Goal: Use online tool/utility: Utilize a website feature to perform a specific function

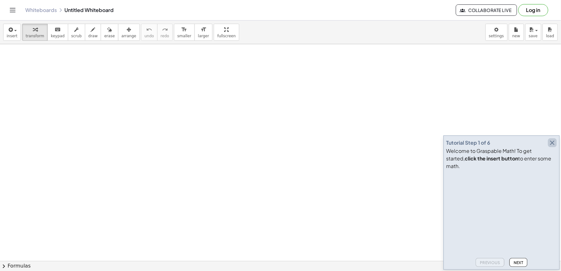
click at [556, 147] on icon "button" at bounding box center [553, 143] width 8 height 8
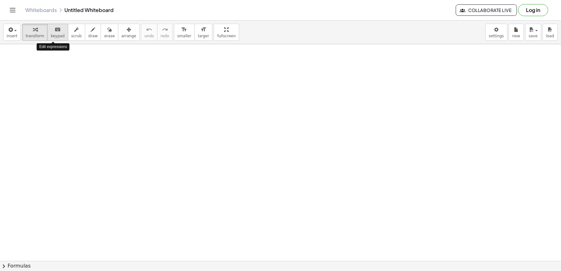
click at [52, 34] on span "keypad" at bounding box center [58, 36] width 14 height 4
click at [51, 31] on div "keyboard" at bounding box center [58, 30] width 14 height 8
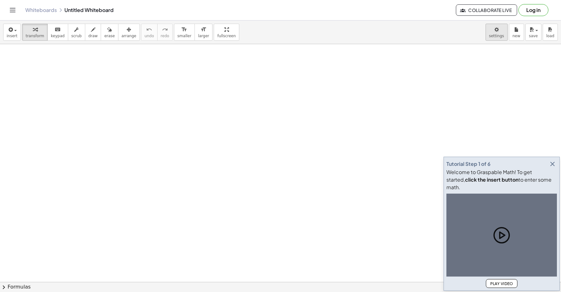
click at [496, 32] on body "Graspable Math Activities Get Started Activity Bank Assigned Work Classes White…" at bounding box center [280, 146] width 561 height 292
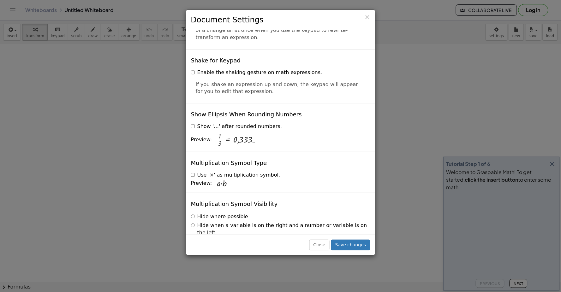
scroll to position [1485, 0]
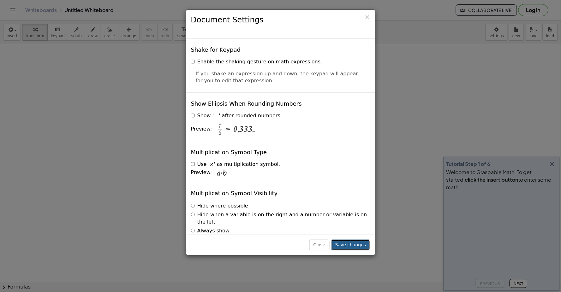
click at [348, 243] on button "Save changes" at bounding box center [350, 245] width 39 height 11
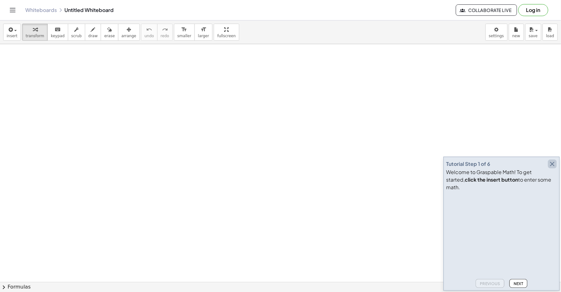
click at [553, 168] on icon "button" at bounding box center [553, 164] width 8 height 8
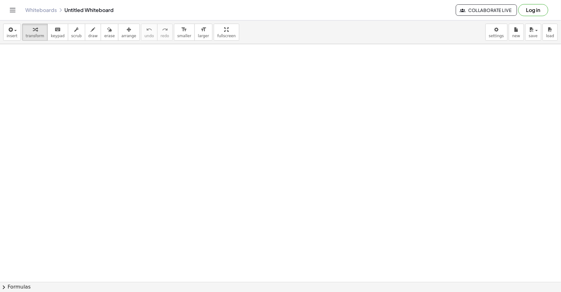
drag, startPoint x: 270, startPoint y: 126, endPoint x: 241, endPoint y: 134, distance: 29.7
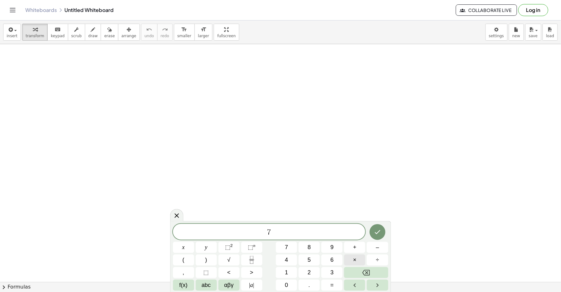
click at [351, 260] on button "×" at bounding box center [354, 260] width 21 height 11
click at [373, 245] on button "–" at bounding box center [377, 247] width 21 height 11
click at [374, 238] on button "Done" at bounding box center [378, 233] width 16 height 16
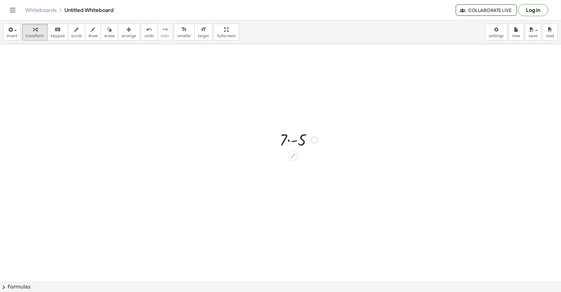
click at [292, 143] on div at bounding box center [299, 139] width 44 height 21
click at [293, 146] on div "- 35" at bounding box center [293, 146] width 0 height 0
click at [297, 148] on div at bounding box center [299, 139] width 44 height 21
click at [293, 164] on div at bounding box center [299, 160] width 44 height 21
drag, startPoint x: 303, startPoint y: 144, endPoint x: 298, endPoint y: 164, distance: 20.2
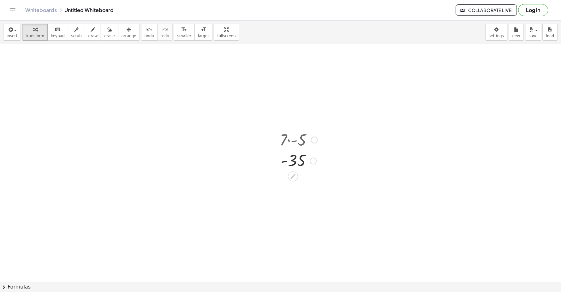
click at [293, 140] on div "· 7 · - 5 - 35" at bounding box center [293, 140] width 0 height 0
click at [286, 144] on div at bounding box center [299, 139] width 44 height 21
click at [285, 138] on div at bounding box center [299, 139] width 44 height 21
drag, startPoint x: 285, startPoint y: 138, endPoint x: 285, endPoint y: 165, distance: 26.9
click at [293, 140] on div "· 7 · - 5 - 35" at bounding box center [293, 140] width 0 height 0
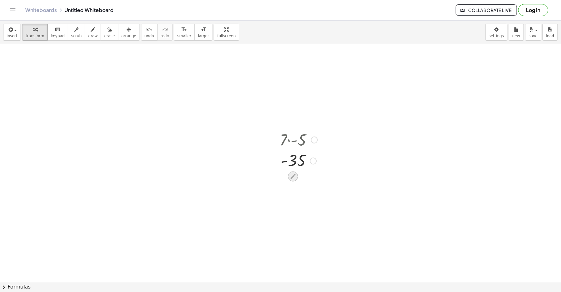
click at [291, 176] on icon at bounding box center [293, 176] width 7 height 7
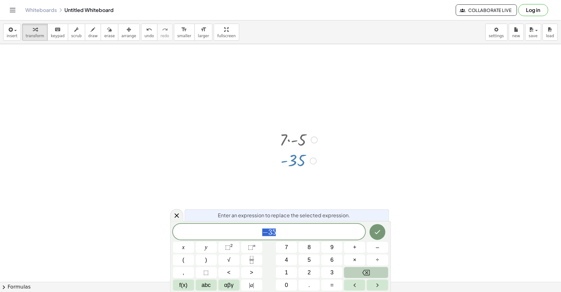
click at [381, 274] on button "Backspace" at bounding box center [366, 273] width 44 height 11
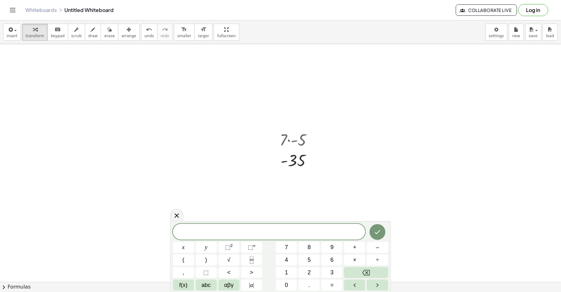
drag, startPoint x: 371, startPoint y: 219, endPoint x: 371, endPoint y: 224, distance: 4.4
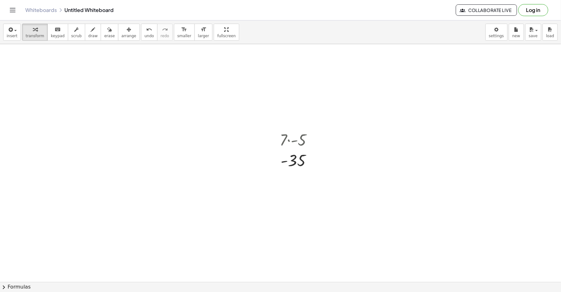
drag, startPoint x: 290, startPoint y: 177, endPoint x: 432, endPoint y: 197, distance: 143.5
drag, startPoint x: 298, startPoint y: 158, endPoint x: 34, endPoint y: 69, distance: 278.5
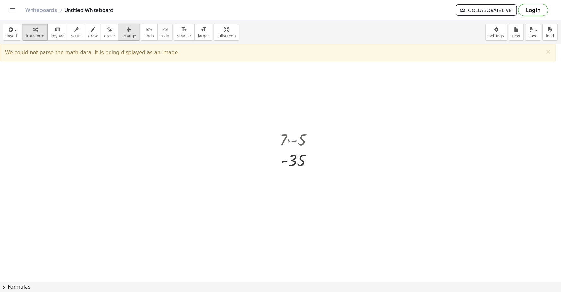
click at [122, 37] on span "arrange" at bounding box center [129, 36] width 15 height 4
drag, startPoint x: 298, startPoint y: 163, endPoint x: 11, endPoint y: -9, distance: 333.8
click at [11, 0] on html "Graspable Math Activities Get Started Activity Bank Assigned Work Classes White…" at bounding box center [280, 146] width 561 height 292
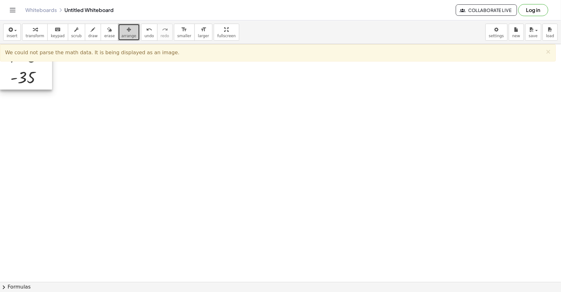
click at [122, 37] on span "arrange" at bounding box center [129, 36] width 15 height 4
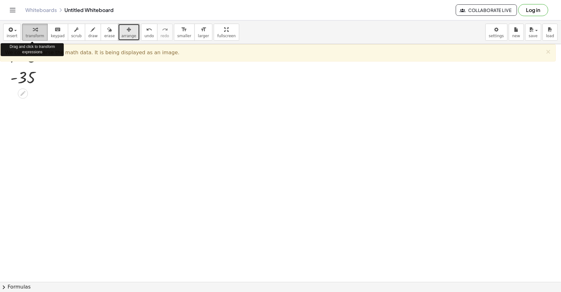
click at [33, 29] on icon "button" at bounding box center [35, 30] width 4 height 8
click at [122, 36] on span "arrange" at bounding box center [129, 36] width 15 height 4
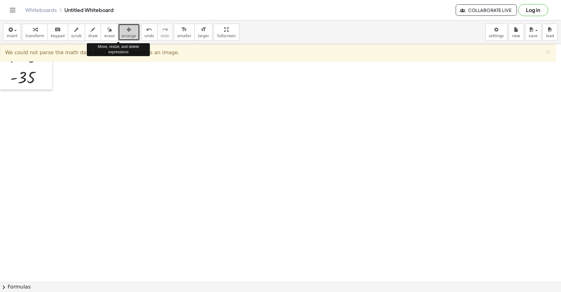
click at [122, 36] on span "arrange" at bounding box center [129, 36] width 15 height 4
click at [32, 36] on span "transform" at bounding box center [35, 36] width 19 height 4
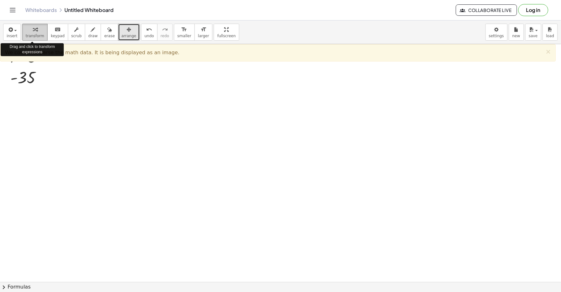
click at [32, 36] on span "transform" at bounding box center [35, 36] width 19 height 4
drag, startPoint x: 86, startPoint y: 97, endPoint x: 292, endPoint y: 148, distance: 211.8
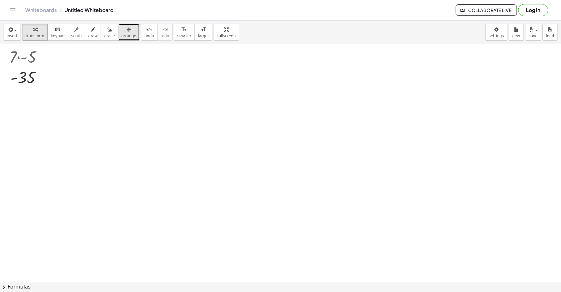
click at [122, 29] on div "button" at bounding box center [129, 30] width 15 height 8
click at [122, 30] on div "button" at bounding box center [129, 30] width 15 height 8
click at [124, 34] on span "arrange" at bounding box center [129, 36] width 15 height 4
drag, startPoint x: 113, startPoint y: 55, endPoint x: 112, endPoint y: 69, distance: 14.2
click at [26, 30] on div "button" at bounding box center [35, 30] width 19 height 8
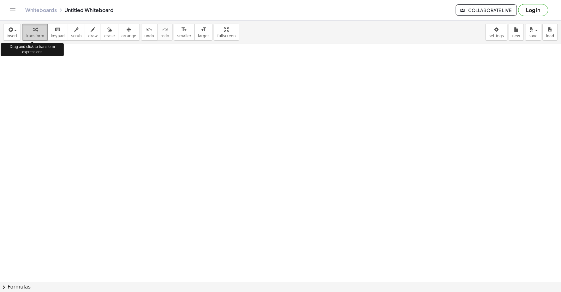
click at [26, 30] on div "button" at bounding box center [35, 30] width 19 height 8
click at [55, 31] on icon "keyboard" at bounding box center [58, 30] width 6 height 8
click at [51, 40] on button "keyboard keypad" at bounding box center [57, 32] width 21 height 17
click at [53, 39] on button "keyboard keypad" at bounding box center [57, 32] width 21 height 17
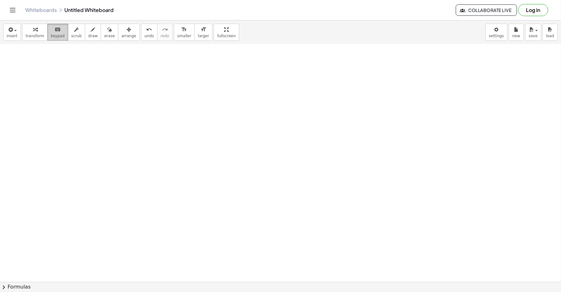
click at [55, 28] on icon "keyboard" at bounding box center [58, 30] width 6 height 8
click at [33, 34] on span "transform" at bounding box center [35, 36] width 19 height 4
drag, startPoint x: 75, startPoint y: 93, endPoint x: 304, endPoint y: 131, distance: 232.2
click at [517, 222] on div at bounding box center [280, 247] width 561 height 476
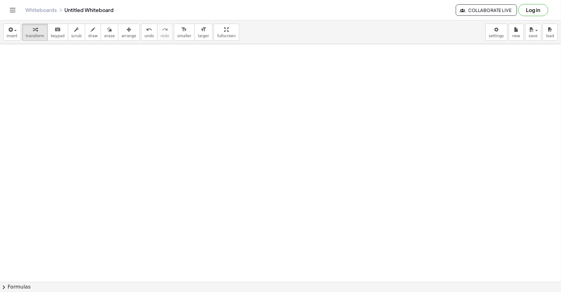
drag, startPoint x: 397, startPoint y: 95, endPoint x: 397, endPoint y: 99, distance: 4.1
drag, startPoint x: 397, startPoint y: 99, endPoint x: 382, endPoint y: 106, distance: 16.0
click at [382, 106] on div at bounding box center [280, 282] width 561 height 476
drag, startPoint x: 288, startPoint y: 131, endPoint x: 510, endPoint y: 191, distance: 229.8
click at [510, 191] on div at bounding box center [280, 282] width 561 height 476
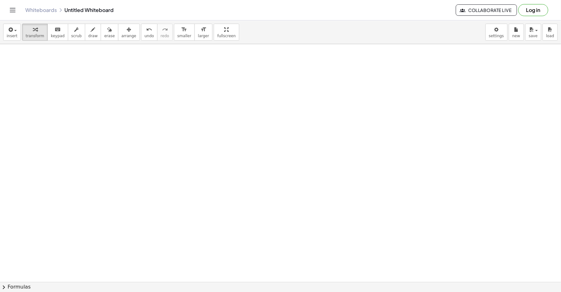
click at [380, 198] on div at bounding box center [280, 282] width 561 height 476
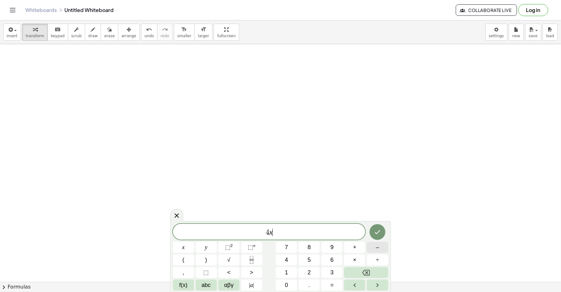
click at [400, 231] on body "Graspable Math Activities Get Started Activity Bank Assigned Work Classes White…" at bounding box center [280, 146] width 561 height 292
click at [378, 244] on span "–" at bounding box center [377, 248] width 3 height 9
click at [377, 251] on span "–" at bounding box center [377, 248] width 3 height 9
click at [385, 233] on button "Done" at bounding box center [378, 233] width 16 height 16
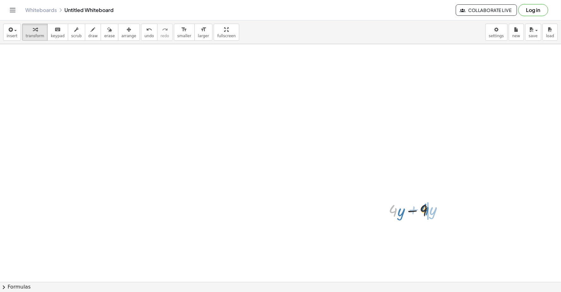
drag, startPoint x: 397, startPoint y: 221, endPoint x: 430, endPoint y: 220, distance: 32.9
click at [430, 220] on div at bounding box center [414, 210] width 56 height 21
drag, startPoint x: 395, startPoint y: 233, endPoint x: 435, endPoint y: 239, distance: 40.0
click at [435, 239] on div at bounding box center [411, 231] width 68 height 21
click at [411, 233] on div at bounding box center [414, 231] width 56 height 21
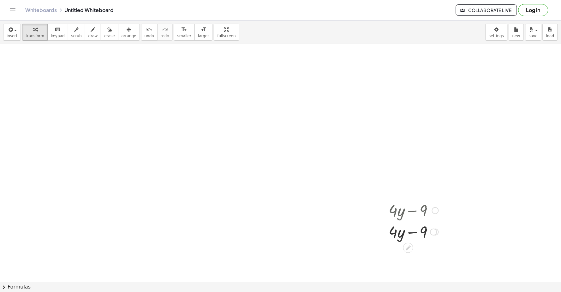
click at [411, 219] on div at bounding box center [414, 210] width 56 height 21
click at [411, 216] on div at bounding box center [414, 210] width 56 height 21
drag, startPoint x: 413, startPoint y: 209, endPoint x: 368, endPoint y: 197, distance: 46.7
click at [394, 215] on div at bounding box center [414, 210] width 56 height 21
drag, startPoint x: 368, startPoint y: 197, endPoint x: 120, endPoint y: 38, distance: 294.2
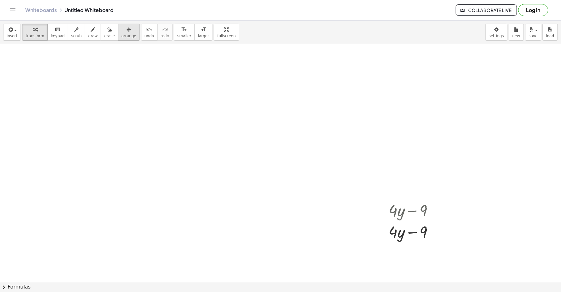
click at [122, 38] on span "arrange" at bounding box center [129, 36] width 15 height 4
click at [55, 29] on icon "keyboard" at bounding box center [58, 30] width 6 height 8
click at [38, 32] on div "button" at bounding box center [35, 30] width 19 height 8
click at [236, 181] on div at bounding box center [280, 282] width 561 height 476
click at [254, 167] on div at bounding box center [280, 282] width 561 height 476
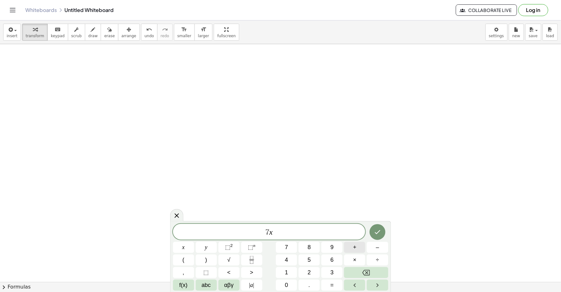
click at [358, 250] on button "+" at bounding box center [354, 247] width 21 height 11
click at [333, 285] on span "=" at bounding box center [332, 285] width 3 height 9
click at [375, 251] on button "–" at bounding box center [377, 247] width 21 height 11
click at [371, 232] on button "Done" at bounding box center [378, 233] width 16 height 16
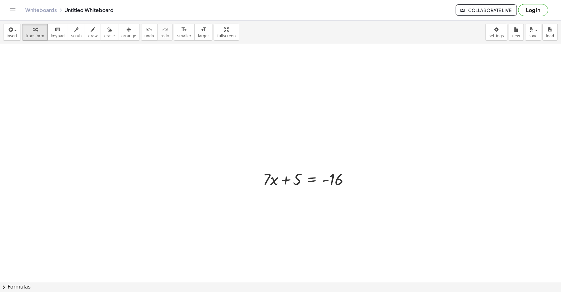
drag, startPoint x: 371, startPoint y: 232, endPoint x: 237, endPoint y: 234, distance: 133.6
click at [237, 234] on div at bounding box center [280, 282] width 561 height 476
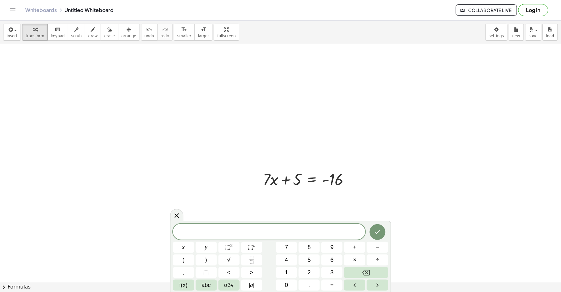
click at [226, 148] on div at bounding box center [280, 282] width 561 height 476
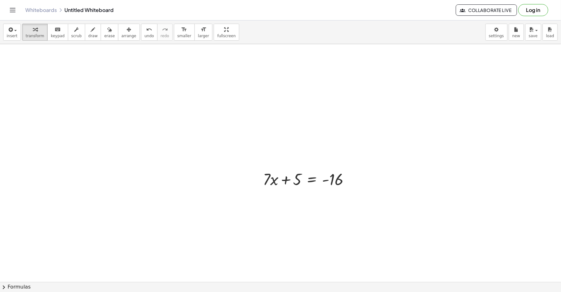
click at [126, 14] on div "Whiteboards Untitled Whiteboard Collaborate Live Log in" at bounding box center [281, 10] width 546 height 20
click at [123, 27] on div "button" at bounding box center [129, 30] width 15 height 8
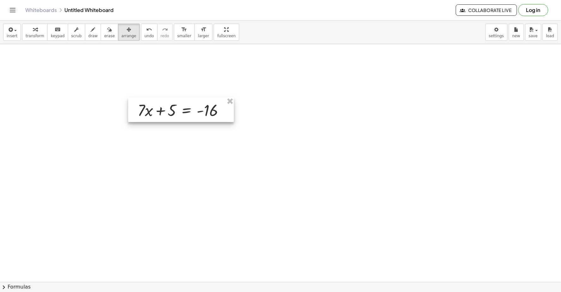
drag, startPoint x: 304, startPoint y: 186, endPoint x: 178, endPoint y: 117, distance: 143.6
click at [178, 117] on div at bounding box center [181, 110] width 106 height 25
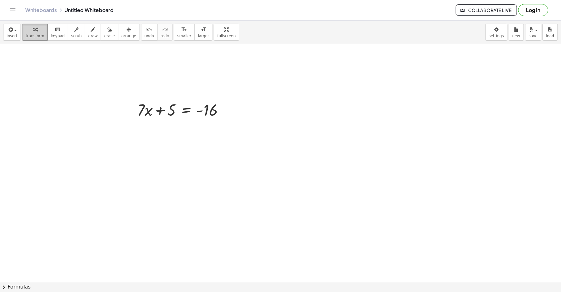
click at [34, 32] on icon "button" at bounding box center [35, 30] width 4 height 8
drag, startPoint x: 166, startPoint y: 112, endPoint x: 239, endPoint y: 115, distance: 73.1
click at [238, 115] on div "+ 5 + · 7 · x + 5 = - 16" at bounding box center [280, 282] width 561 height 476
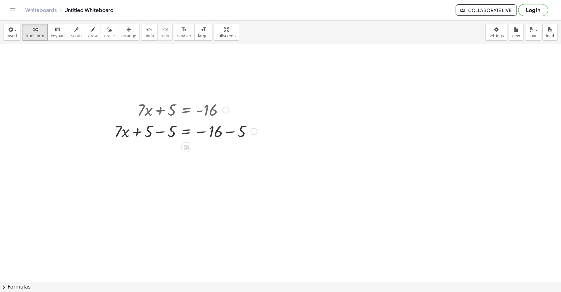
click at [172, 129] on div at bounding box center [185, 130] width 149 height 21
drag, startPoint x: 166, startPoint y: 136, endPoint x: 166, endPoint y: 141, distance: 4.4
click at [166, 141] on div at bounding box center [197, 130] width 126 height 21
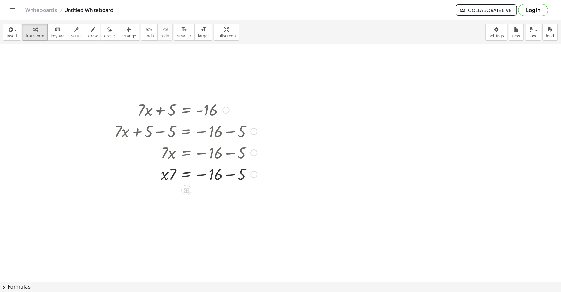
drag, startPoint x: 164, startPoint y: 160, endPoint x: 164, endPoint y: 168, distance: 7.9
click at [186, 110] on div "+ · 7 · x + 5 = - 16 + · 7 · x + 5 − 5 = − 16 − 5 + · 7 · x + 0 = − 16 − 5 · 7 …" at bounding box center [186, 110] width 0 height 0
click at [170, 165] on div at bounding box center [185, 173] width 149 height 21
click at [122, 37] on span "arrange" at bounding box center [129, 36] width 15 height 4
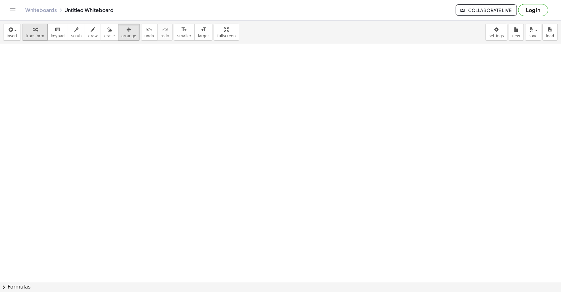
click at [34, 33] on icon "button" at bounding box center [35, 30] width 4 height 8
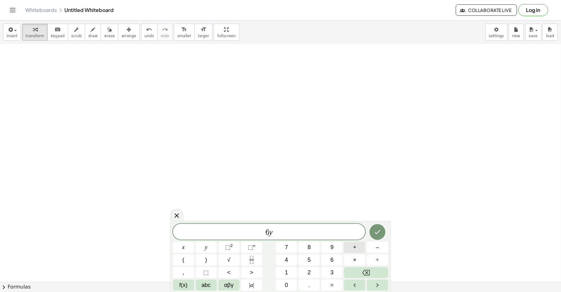
click at [361, 248] on button "+" at bounding box center [354, 247] width 21 height 11
click at [330, 291] on button "=" at bounding box center [332, 285] width 21 height 11
click at [374, 250] on button "–" at bounding box center [377, 247] width 21 height 11
click at [383, 232] on button "Done" at bounding box center [378, 233] width 16 height 16
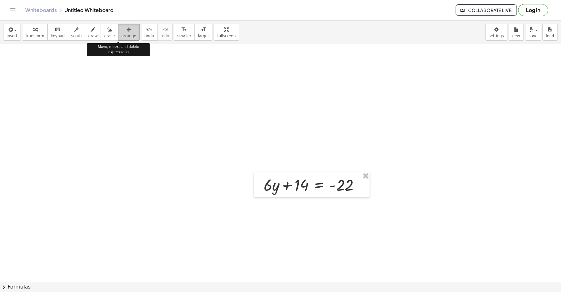
click at [128, 35] on button "arrange" at bounding box center [129, 32] width 22 height 17
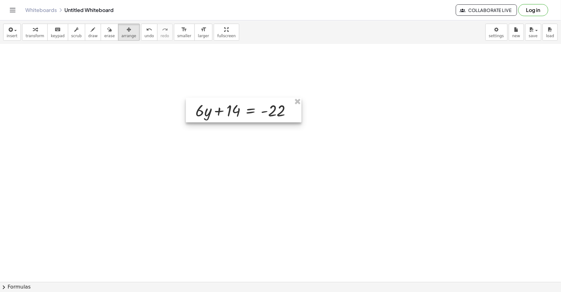
drag, startPoint x: 264, startPoint y: 182, endPoint x: 199, endPoint y: 118, distance: 90.9
click at [201, 117] on div at bounding box center [244, 110] width 116 height 25
click at [35, 32] on div "button" at bounding box center [35, 30] width 19 height 8
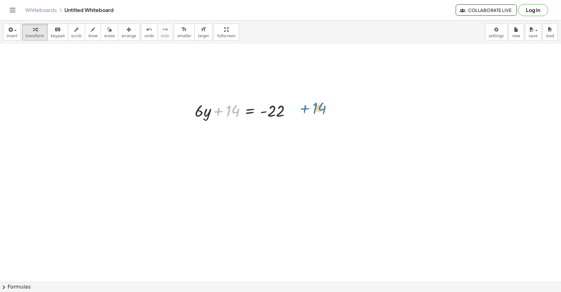
drag, startPoint x: 216, startPoint y: 111, endPoint x: 300, endPoint y: 108, distance: 84.4
drag, startPoint x: 221, startPoint y: 114, endPoint x: 289, endPoint y: 110, distance: 68.0
click at [293, 115] on div at bounding box center [246, 110] width 108 height 21
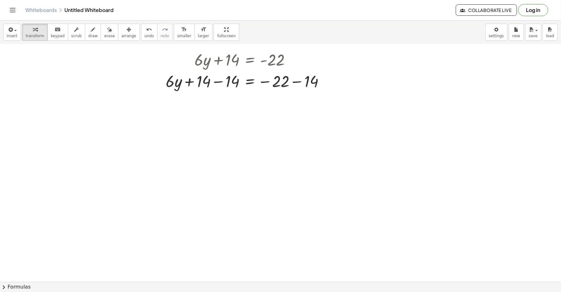
scroll to position [750, 0]
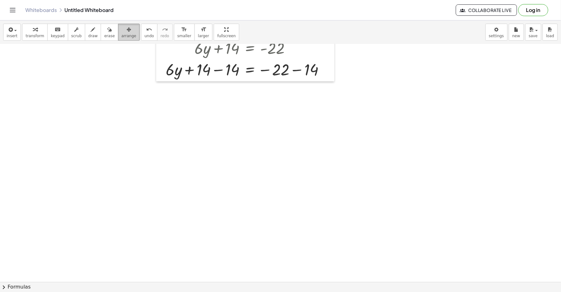
click at [122, 26] on div "button" at bounding box center [129, 30] width 15 height 8
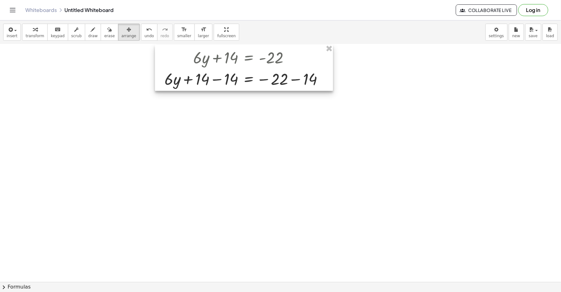
drag, startPoint x: 298, startPoint y: 72, endPoint x: 296, endPoint y: 105, distance: 32.9
click at [296, 91] on div at bounding box center [244, 68] width 178 height 46
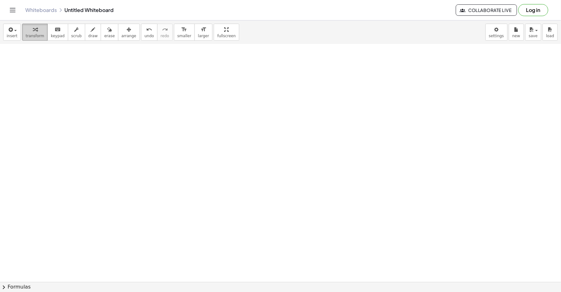
click at [32, 38] on span "transform" at bounding box center [35, 36] width 19 height 4
drag, startPoint x: 217, startPoint y: 107, endPoint x: 212, endPoint y: 108, distance: 5.1
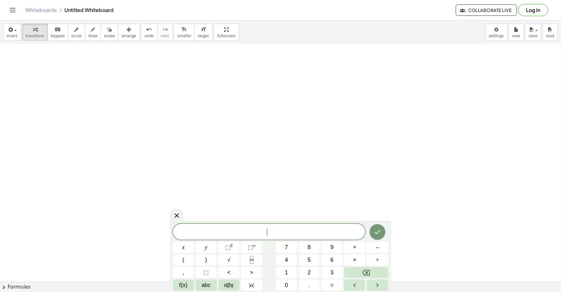
scroll to position [8118, 0]
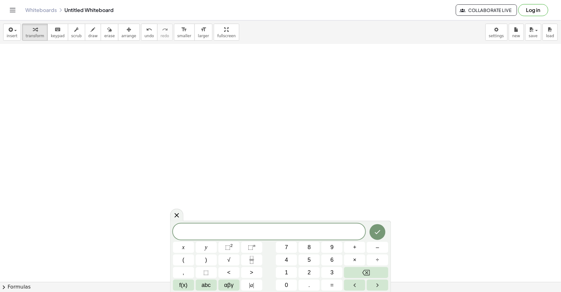
scroll to position [8223, 0]
